Goal: Navigation & Orientation: Find specific page/section

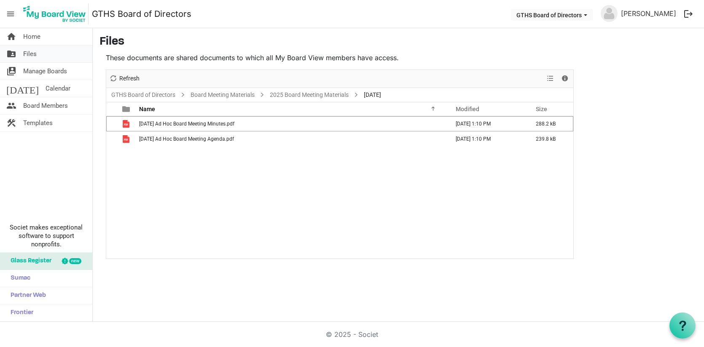
click at [44, 54] on link "folder_shared Files" at bounding box center [46, 54] width 92 height 17
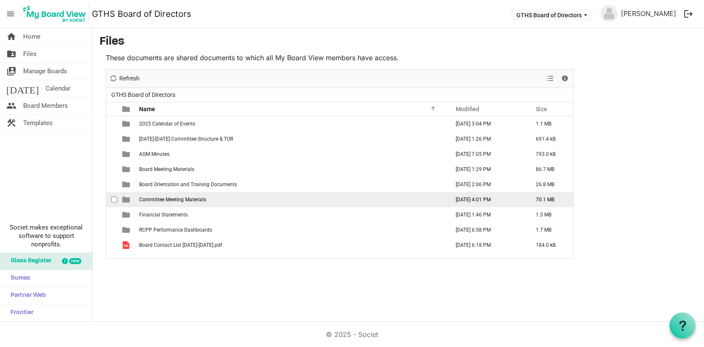
click at [169, 199] on span "Committee Meeting Materials" at bounding box center [172, 200] width 67 height 6
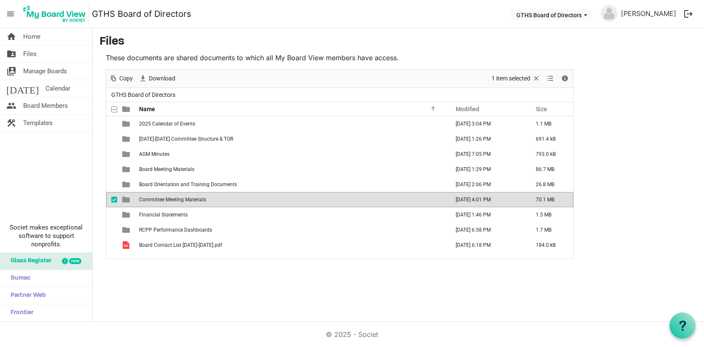
click at [169, 199] on span "Committee Meeting Materials" at bounding box center [172, 200] width 67 height 6
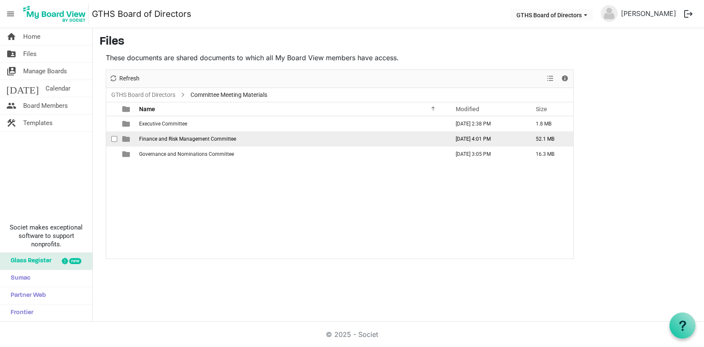
click at [170, 138] on span "Finance and Risk Management Committee" at bounding box center [187, 139] width 97 height 6
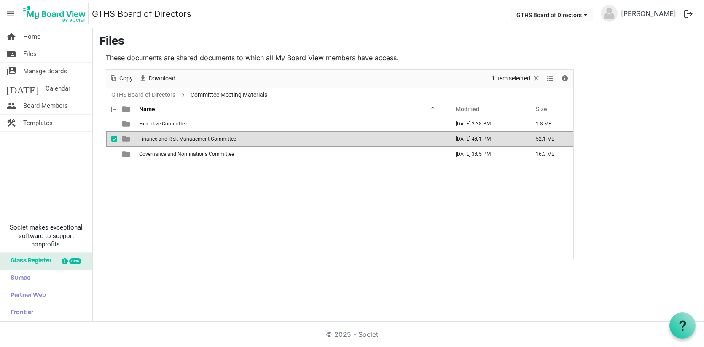
click at [170, 138] on span "Finance and Risk Management Committee" at bounding box center [187, 139] width 97 height 6
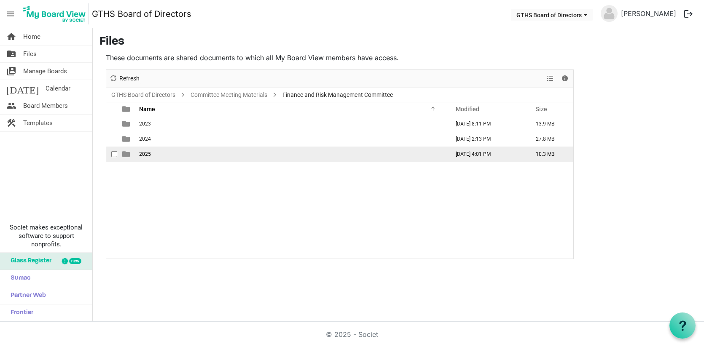
click at [146, 155] on span "2025" at bounding box center [145, 154] width 12 height 6
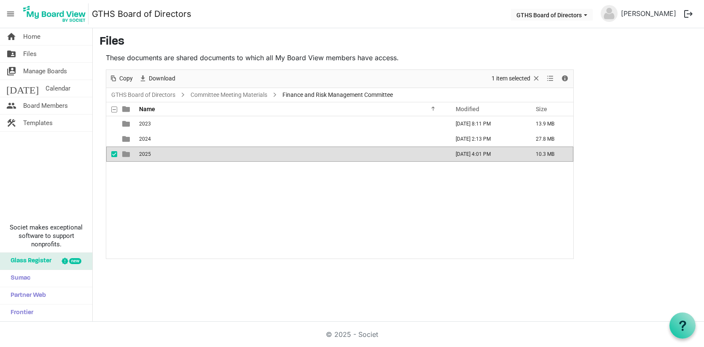
click at [146, 155] on span "2025" at bounding box center [145, 154] width 12 height 6
